Goal: Find contact information: Find contact information

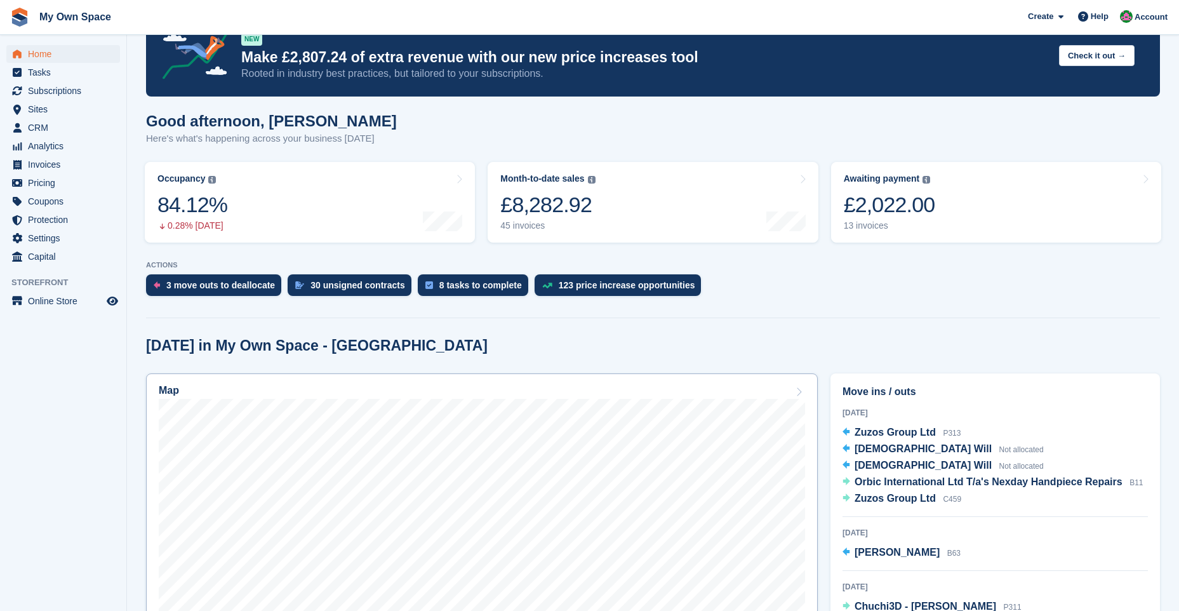
scroll to position [317, 0]
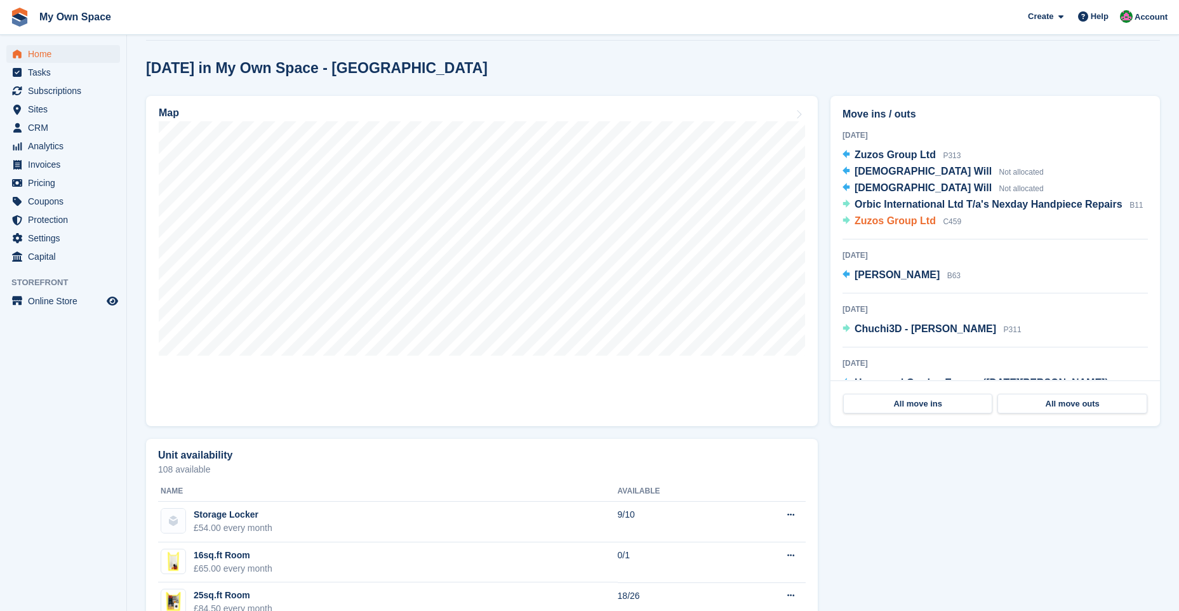
click at [944, 222] on span "C459" at bounding box center [952, 221] width 18 height 9
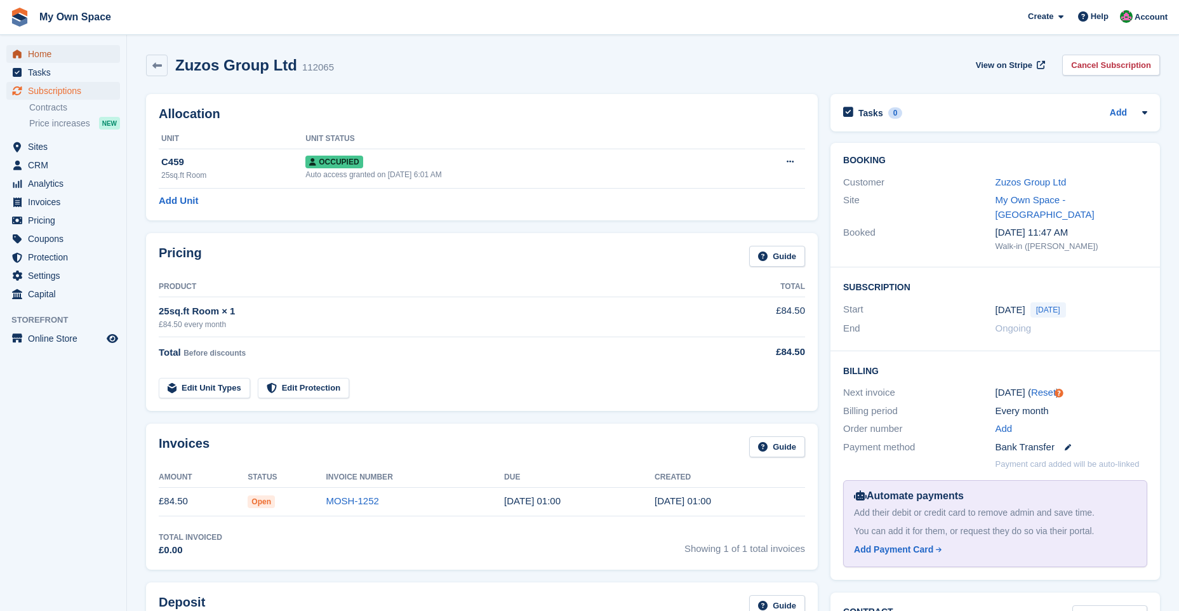
click at [41, 55] on span "Home" at bounding box center [66, 54] width 76 height 18
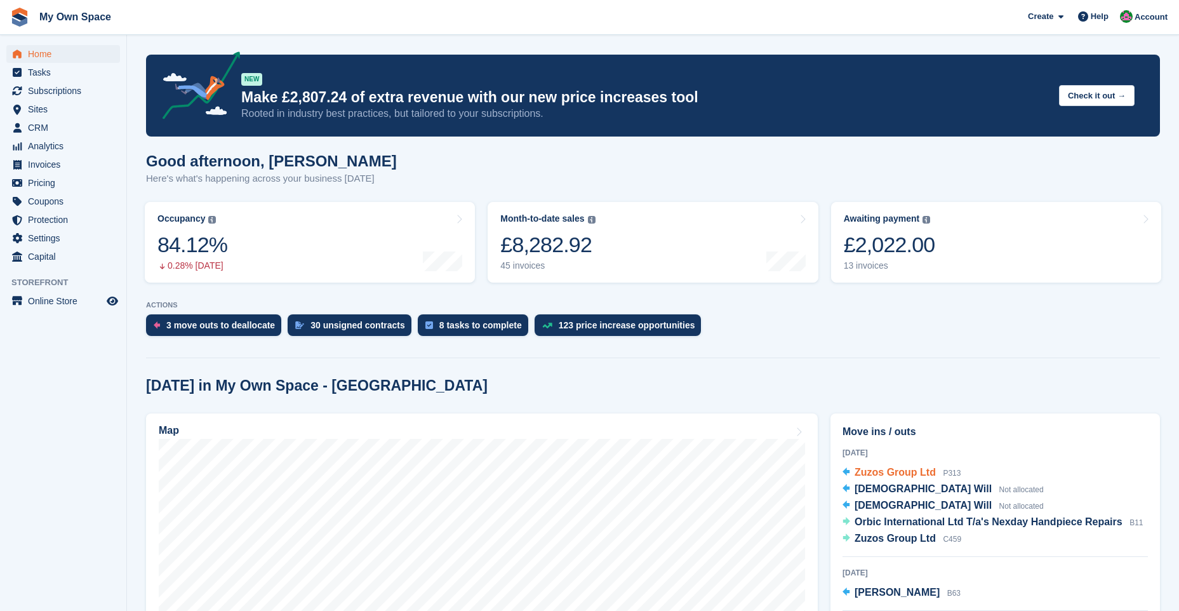
scroll to position [127, 0]
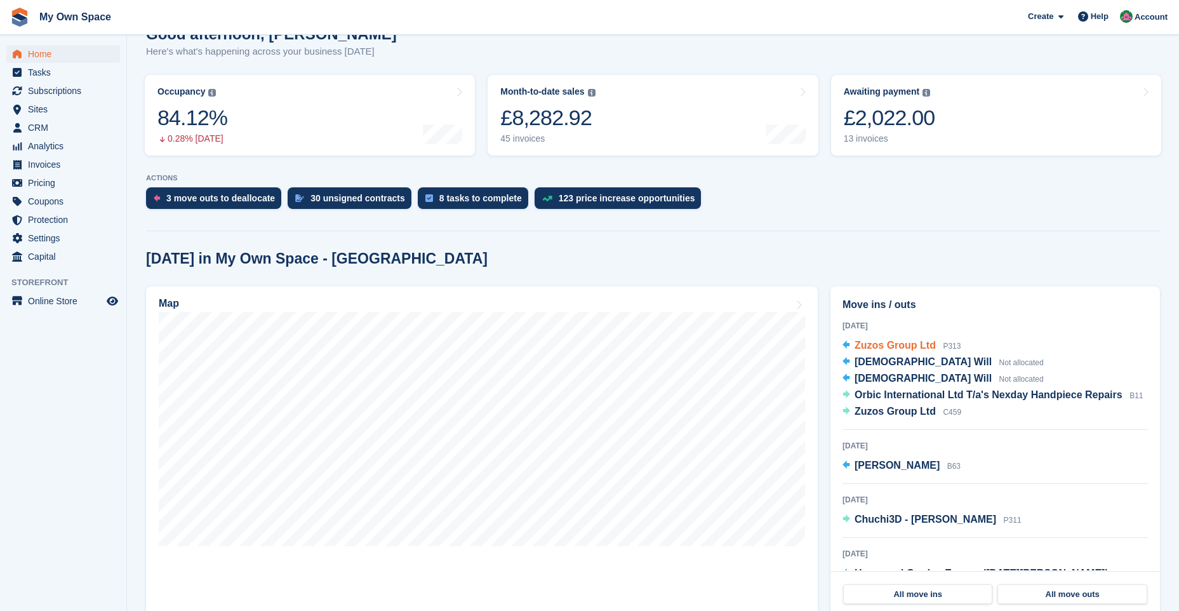
click at [910, 349] on span "Zuzos Group Ltd" at bounding box center [894, 345] width 81 height 11
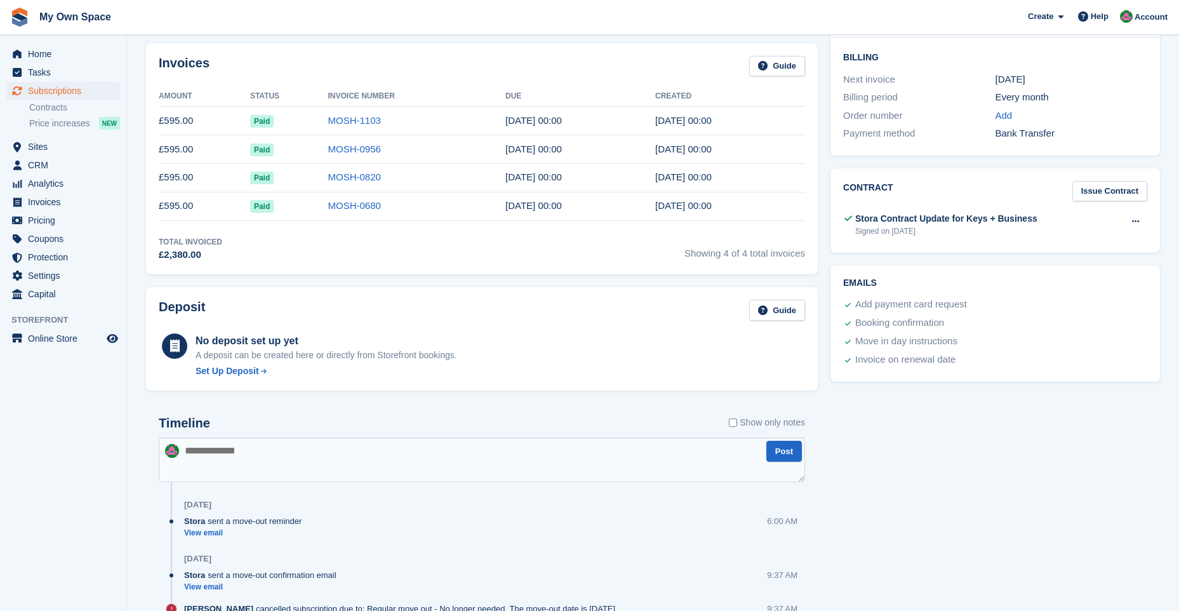
scroll to position [190, 0]
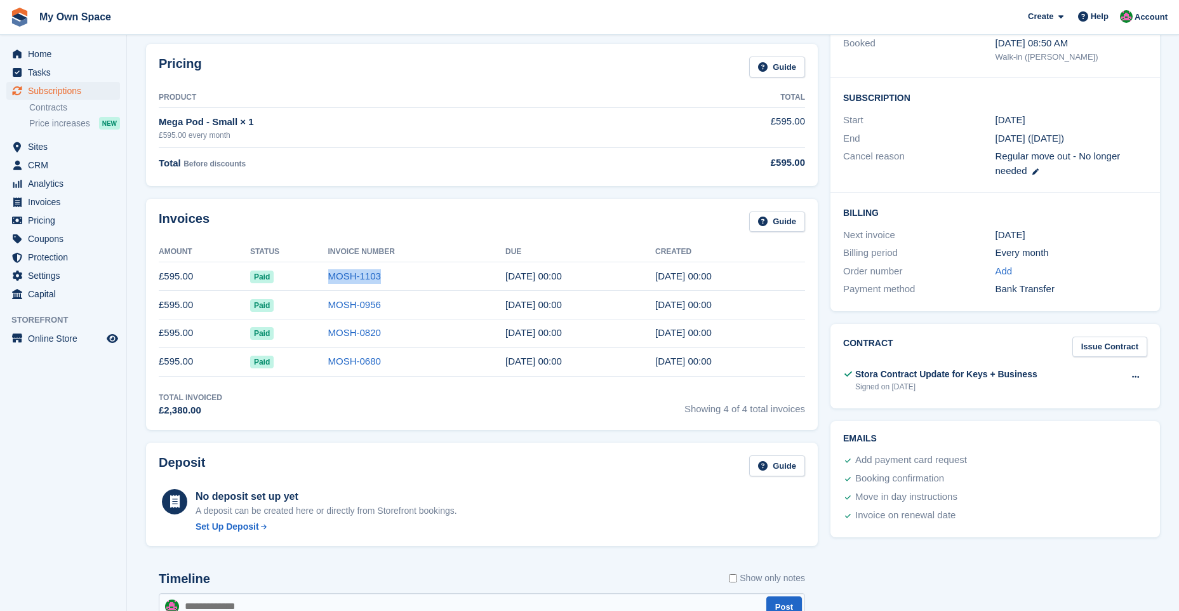
drag, startPoint x: 382, startPoint y: 275, endPoint x: 305, endPoint y: 276, distance: 76.2
click at [305, 276] on tr "£595.00 Paid MOSH-1103 7 Sep, 00:00 6 Sep, 00:00" at bounding box center [482, 276] width 646 height 29
drag, startPoint x: 305, startPoint y: 276, endPoint x: 340, endPoint y: 277, distance: 34.9
copy tr "MOSH-1103"
click at [56, 207] on span "Invoices" at bounding box center [66, 202] width 76 height 18
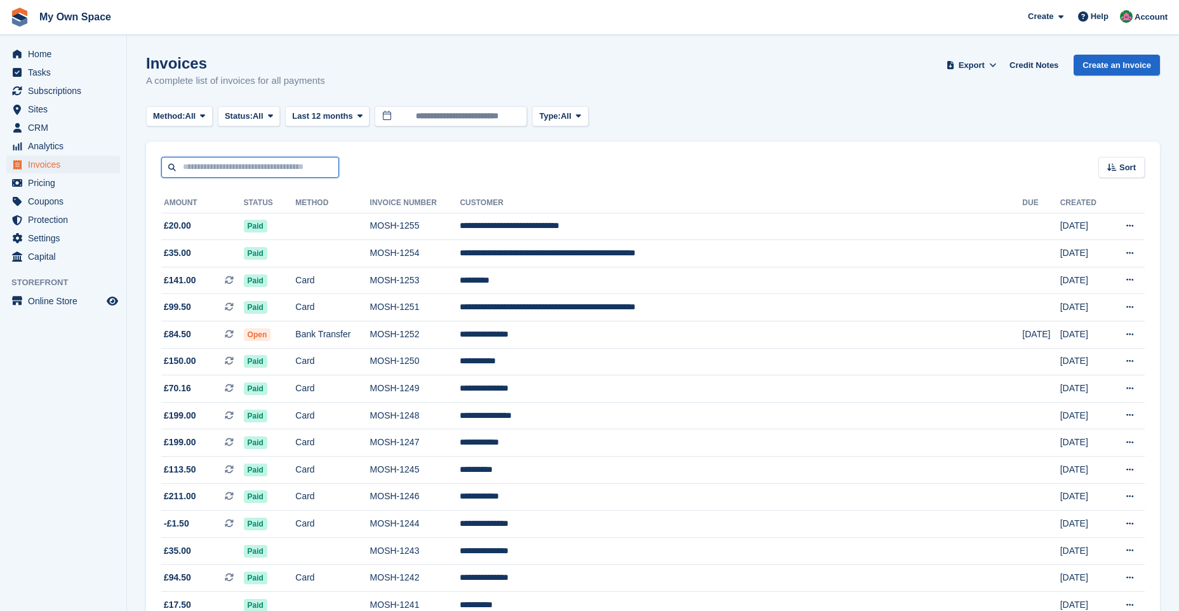
click at [209, 169] on input "text" at bounding box center [250, 167] width 178 height 21
paste input "*********"
type input "*********"
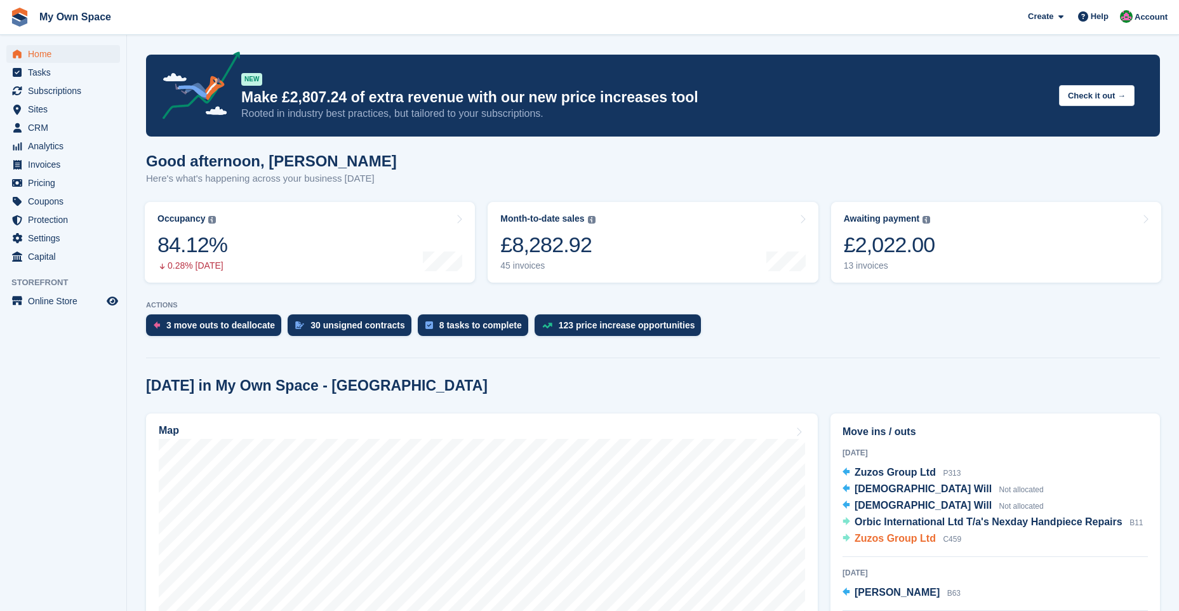
click at [920, 542] on span "Zuzos Group Ltd" at bounding box center [894, 538] width 81 height 11
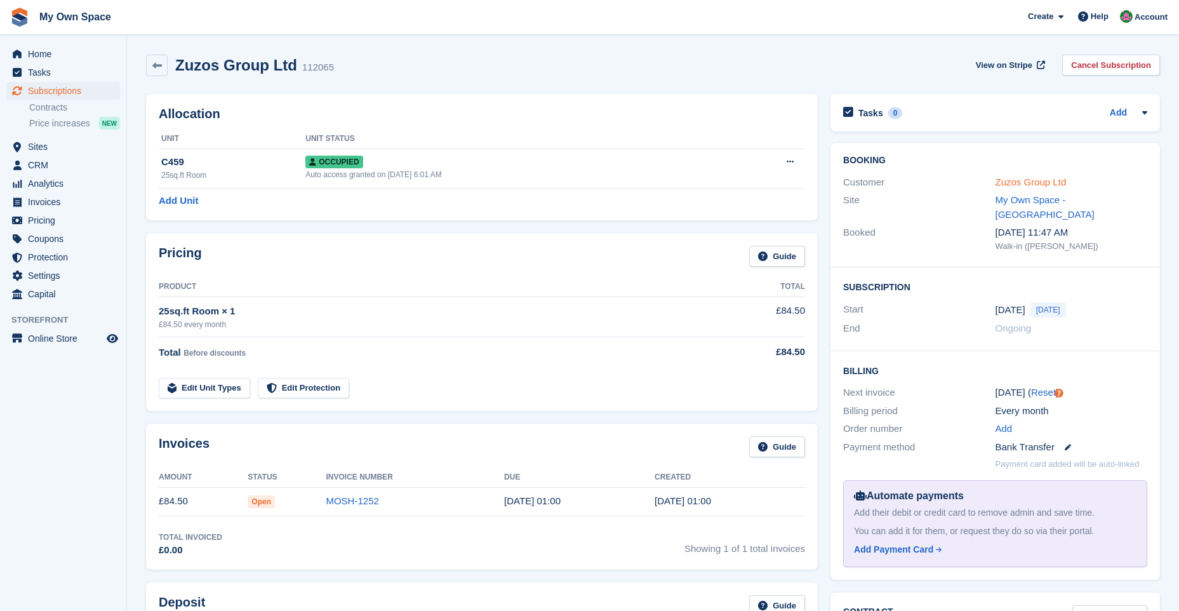
click at [1047, 180] on link "Zuzos Group Ltd" at bounding box center [1030, 181] width 71 height 11
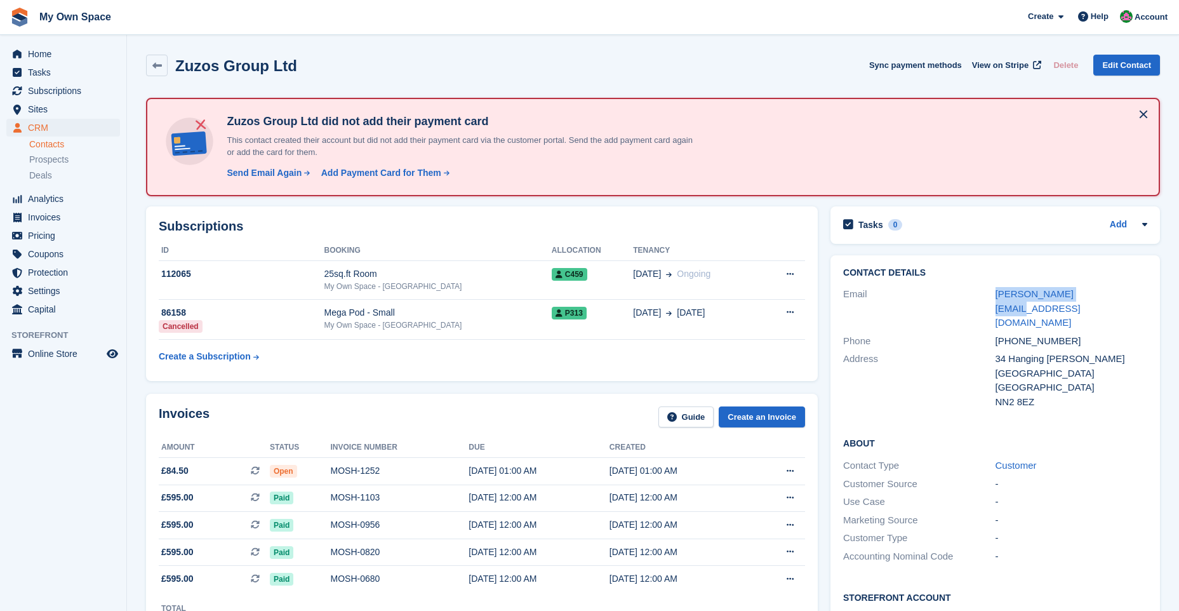
drag, startPoint x: 1091, startPoint y: 294, endPoint x: 988, endPoint y: 297, distance: 102.9
click at [988, 297] on div "Email marcelo@zuzos.co.uk" at bounding box center [995, 308] width 304 height 47
drag, startPoint x: 988, startPoint y: 297, endPoint x: 1006, endPoint y: 293, distance: 18.2
copy div "marcelo@zuzos.co.uk"
click at [403, 65] on div "Zuzos Group Ltd Sync payment methods View on Stripe Delete Edit Contact" at bounding box center [653, 66] width 1014 height 22
